Goal: Information Seeking & Learning: Learn about a topic

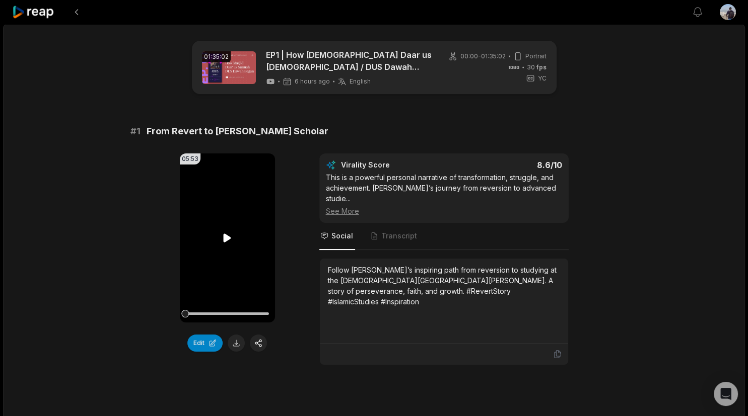
click at [229, 237] on icon at bounding box center [228, 238] width 8 height 9
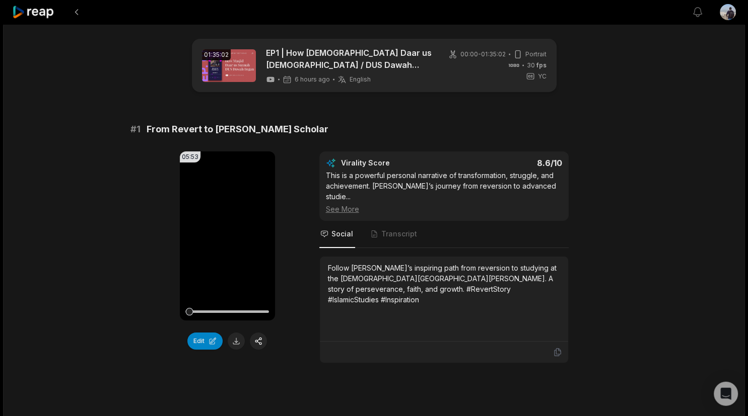
click at [280, 129] on span "From Revert to [PERSON_NAME] Scholar" at bounding box center [238, 129] width 182 height 14
click at [307, 123] on div "# 1 From Revert to [PERSON_NAME] Scholar" at bounding box center [373, 129] width 487 height 14
click at [349, 204] on div "See More" at bounding box center [444, 209] width 236 height 11
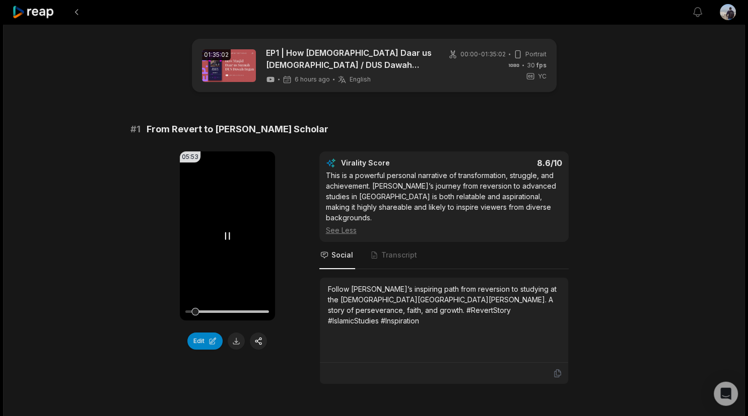
click at [231, 189] on video "Your browser does not support mp4 format." at bounding box center [227, 236] width 95 height 169
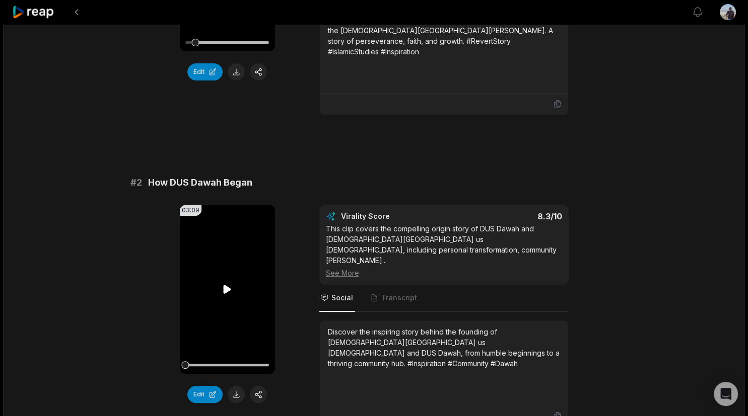
scroll to position [322, 0]
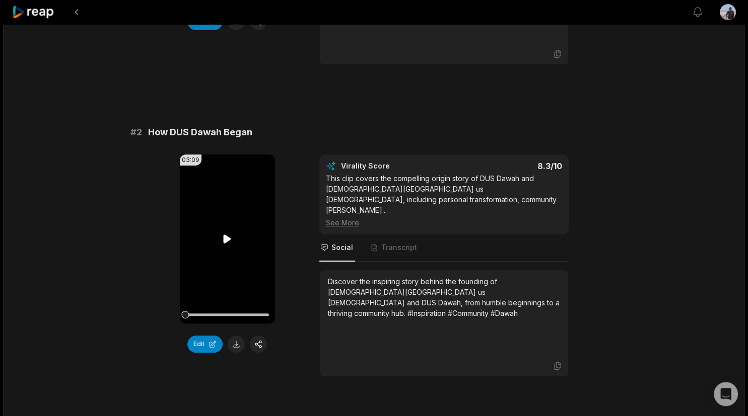
click at [239, 227] on video "Your browser does not support mp4 format." at bounding box center [227, 239] width 95 height 169
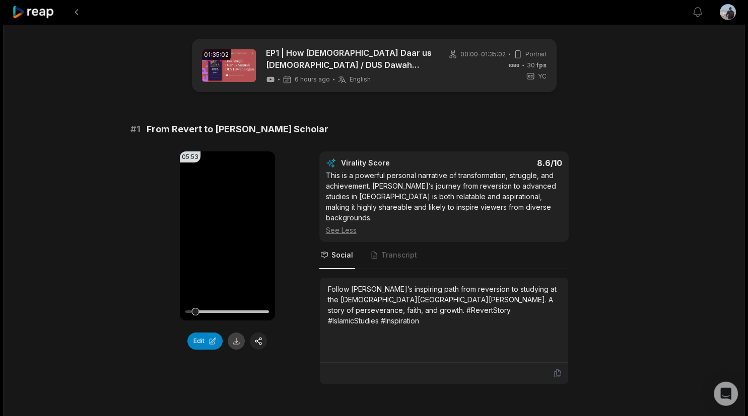
scroll to position [268, 0]
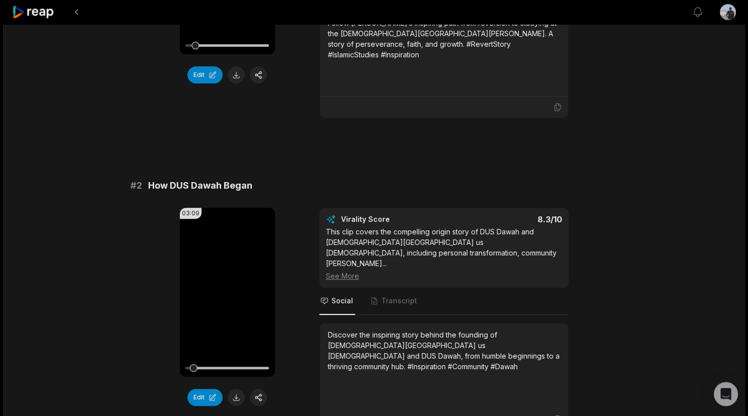
click at [347, 271] on div "See More" at bounding box center [444, 276] width 236 height 11
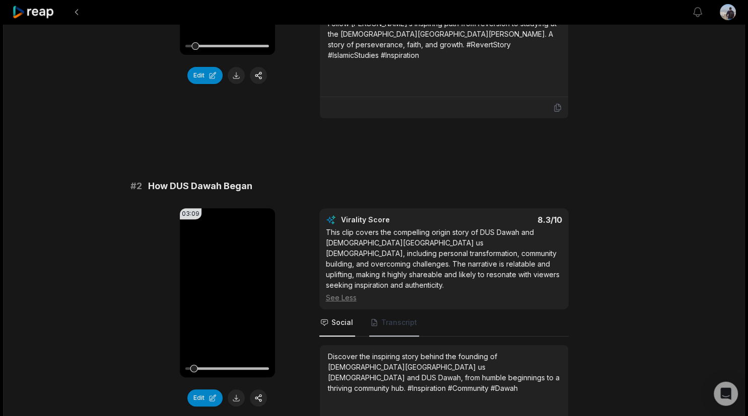
click at [397, 318] on span "Transcript" at bounding box center [399, 323] width 36 height 10
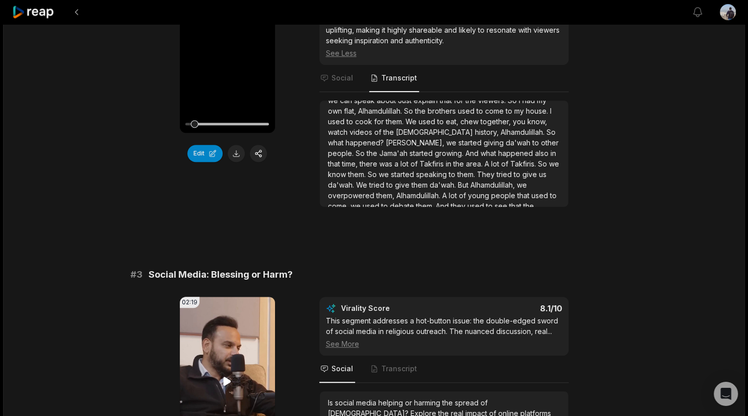
scroll to position [640, 0]
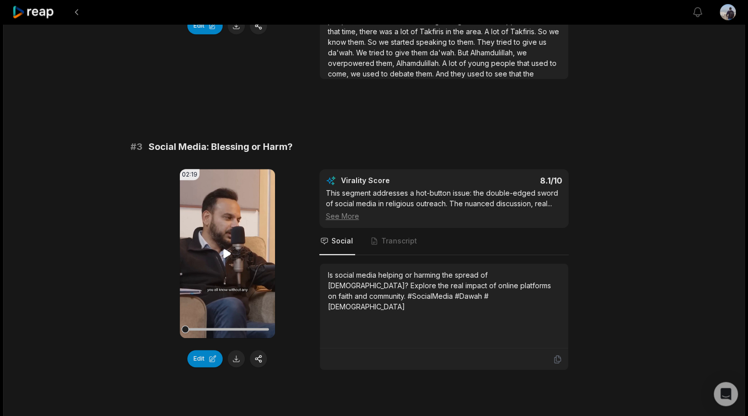
click at [239, 213] on video "Your browser does not support mp4 format." at bounding box center [227, 253] width 95 height 169
drag, startPoint x: 216, startPoint y: 203, endPoint x: 285, endPoint y: 177, distance: 73.8
click at [216, 203] on video "Your browser does not support mp4 format." at bounding box center [227, 253] width 95 height 169
